Goal: Check status

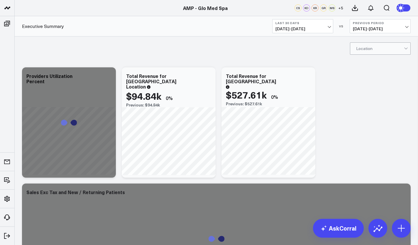
scroll to position [134, 0]
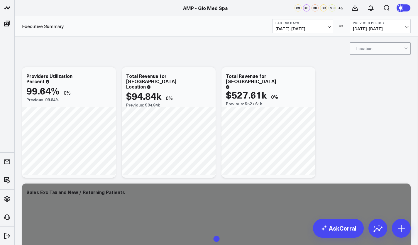
click at [31, 185] on link "AMP - Organization" at bounding box center [50, 189] width 70 height 16
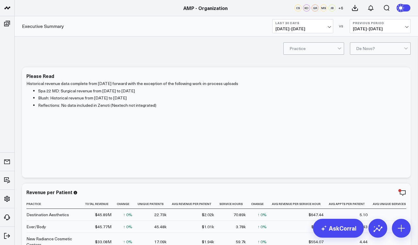
click at [324, 23] on b "Last 30 Days" at bounding box center [303, 23] width 55 height 4
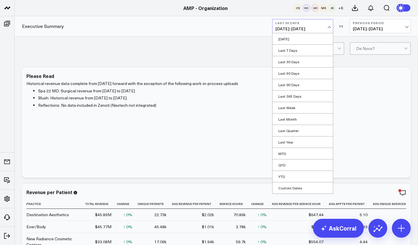
click at [281, 152] on link "MTD" at bounding box center [303, 153] width 60 height 11
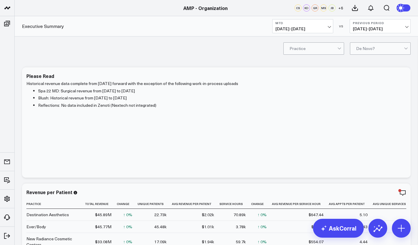
click at [375, 29] on span "07/02/25 - 07/31/25" at bounding box center [380, 28] width 55 height 5
click at [366, 63] on link "YoY" at bounding box center [380, 61] width 60 height 11
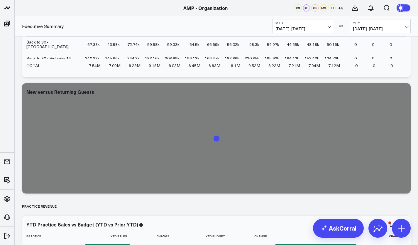
scroll to position [1195, 0]
